Goal: Register for event/course

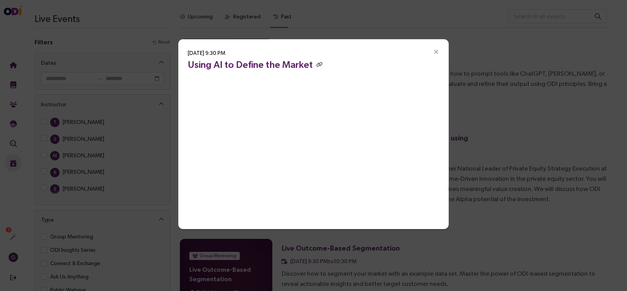
drag, startPoint x: 0, startPoint y: 0, endPoint x: 438, endPoint y: 50, distance: 440.7
click at [438, 50] on icon "Close" at bounding box center [435, 52] width 7 height 7
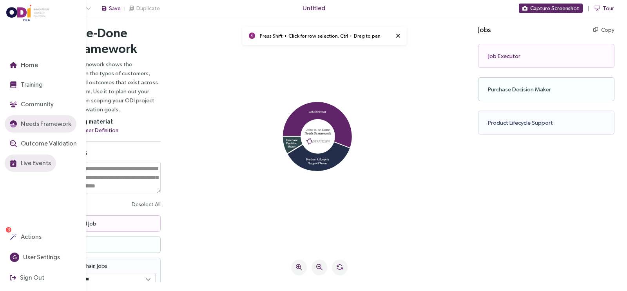
click at [22, 166] on span "Live Events" at bounding box center [35, 163] width 32 height 10
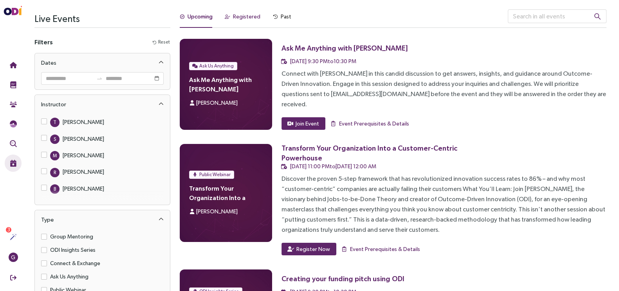
click at [251, 14] on div "Registered" at bounding box center [246, 16] width 27 height 9
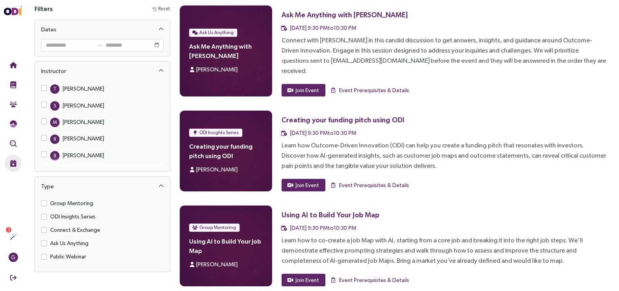
scroll to position [49, 0]
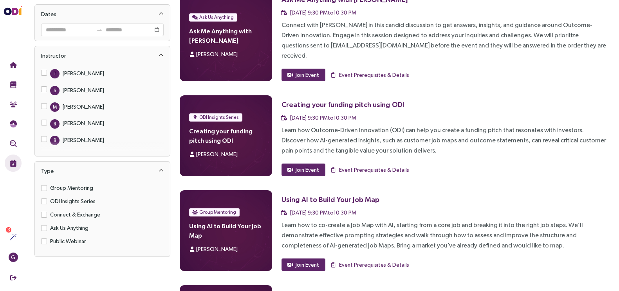
click at [334, 194] on div "Using AI to Build Your Job Map" at bounding box center [331, 199] width 98 height 10
click at [251, 221] on h4 "Using AI to Build Your Job Map" at bounding box center [225, 230] width 73 height 19
click at [291, 220] on div "Learn how to co-create a Job Map with AI, starting from a core job and breaking…" at bounding box center [444, 235] width 325 height 31
click at [366, 260] on span "Event Prerequisites & Details" at bounding box center [374, 264] width 70 height 9
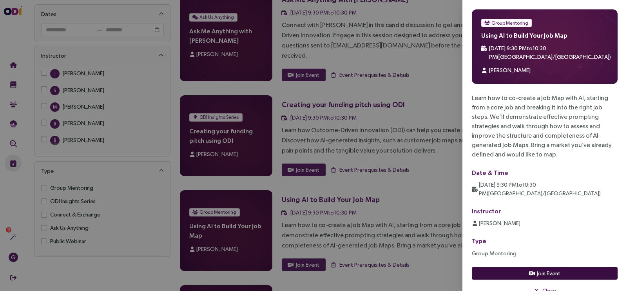
click at [542, 269] on span "Join Event" at bounding box center [548, 273] width 23 height 9
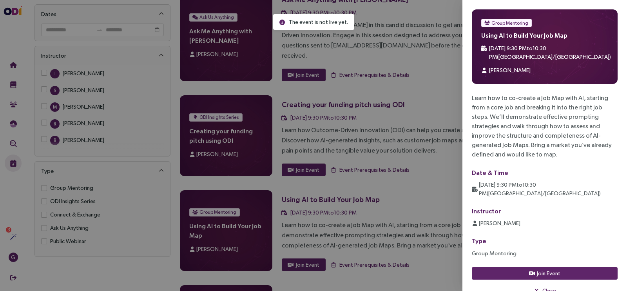
click at [417, 159] on div at bounding box center [313, 145] width 627 height 291
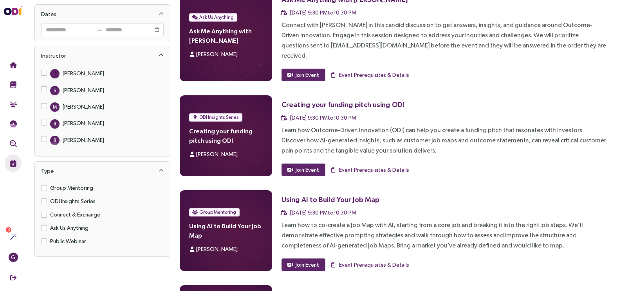
scroll to position [0, 0]
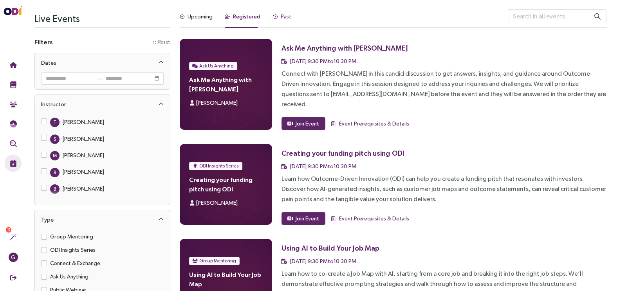
click at [282, 15] on div "Past" at bounding box center [286, 16] width 11 height 9
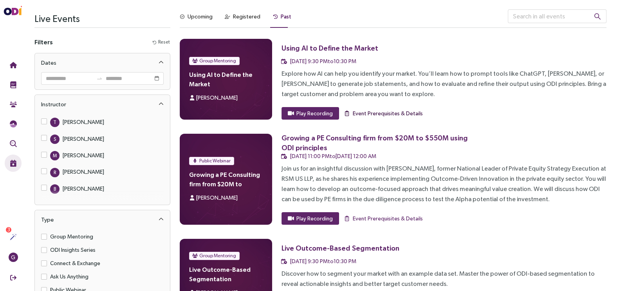
click at [394, 115] on span "Event Prerequisites & Details" at bounding box center [388, 113] width 70 height 9
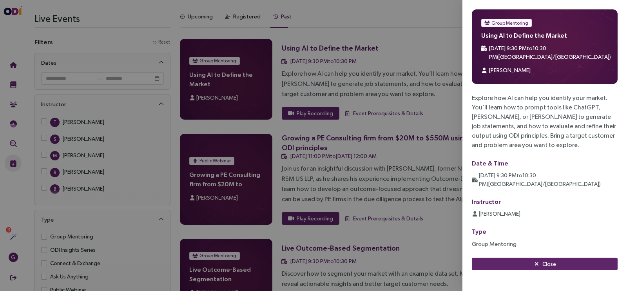
click at [505, 36] on h4 "Using AI to Define the Market" at bounding box center [544, 35] width 127 height 7
click at [496, 120] on div "Explore how AI can help you identify your market. You’ll learn how to prompt to…" at bounding box center [545, 121] width 146 height 56
click at [486, 197] on div "Instructor [PERSON_NAME]" at bounding box center [545, 207] width 146 height 20
click at [472, 257] on button "Close" at bounding box center [545, 263] width 146 height 13
